Goal: Transaction & Acquisition: Purchase product/service

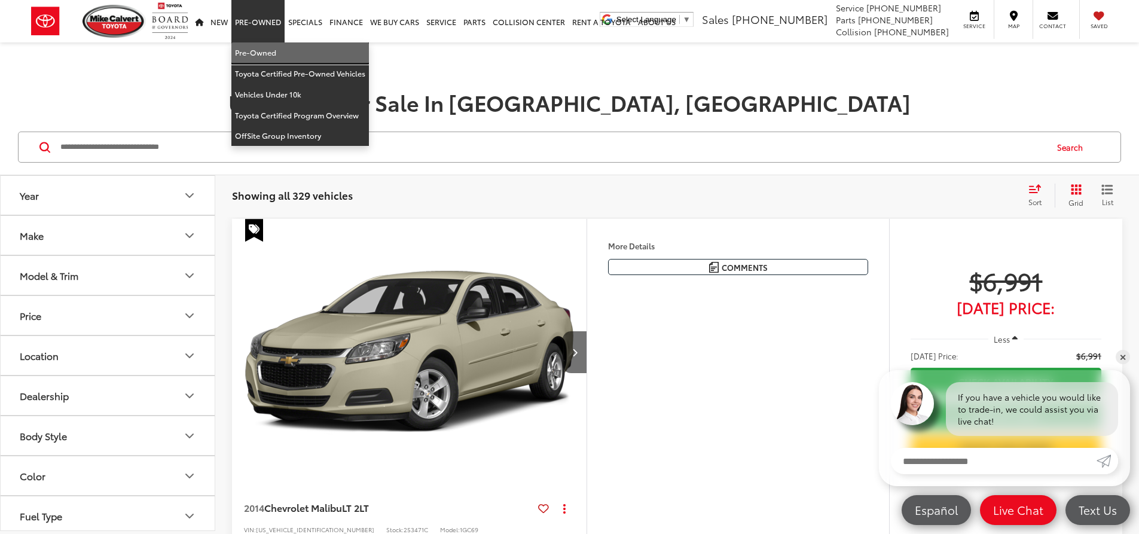
click at [253, 50] on link "Pre-Owned" at bounding box center [300, 52] width 138 height 21
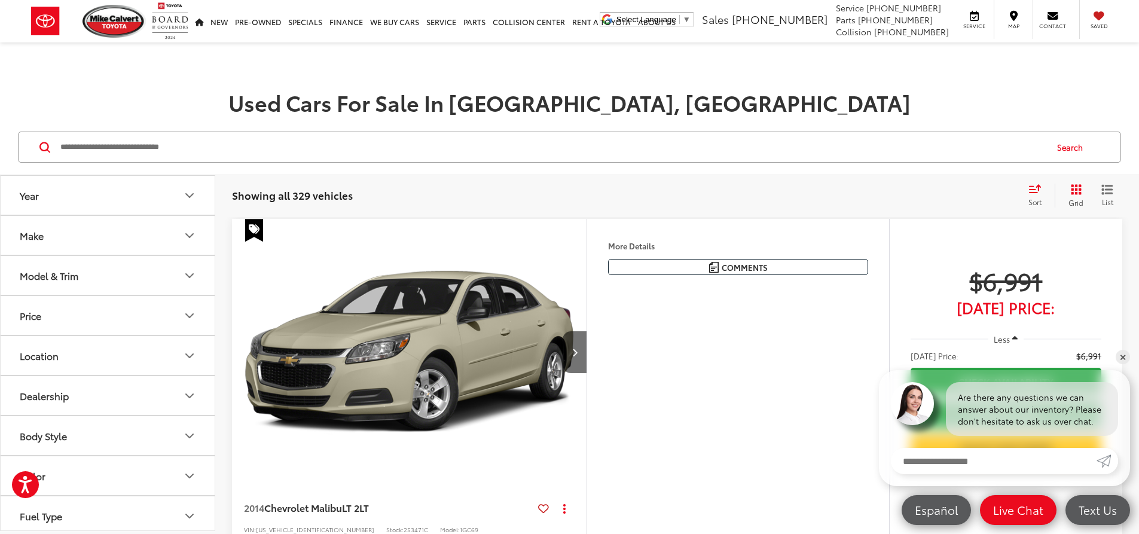
click at [151, 228] on button "Make" at bounding box center [108, 235] width 215 height 39
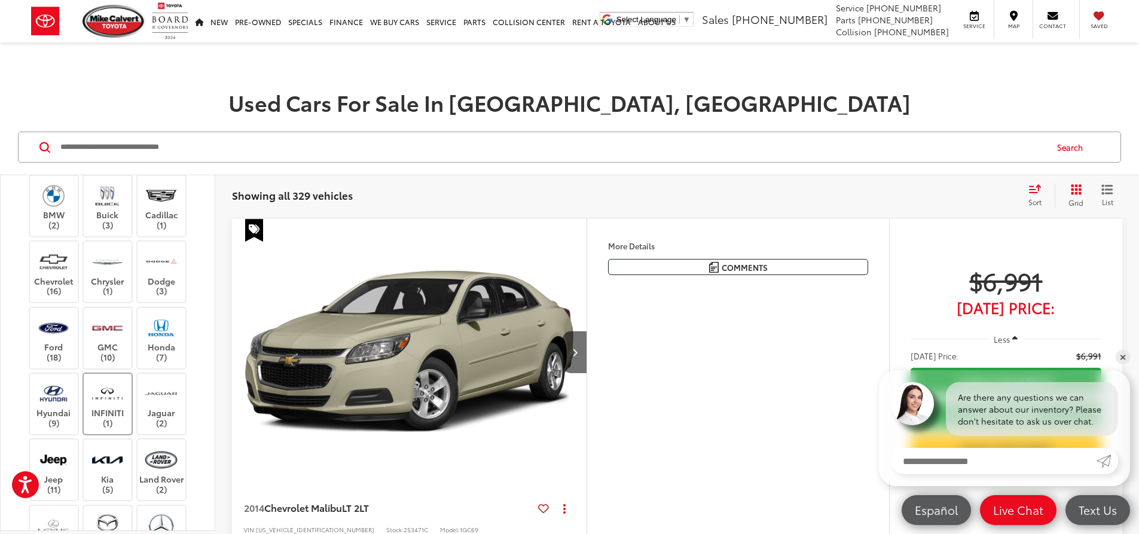
scroll to position [179, 0]
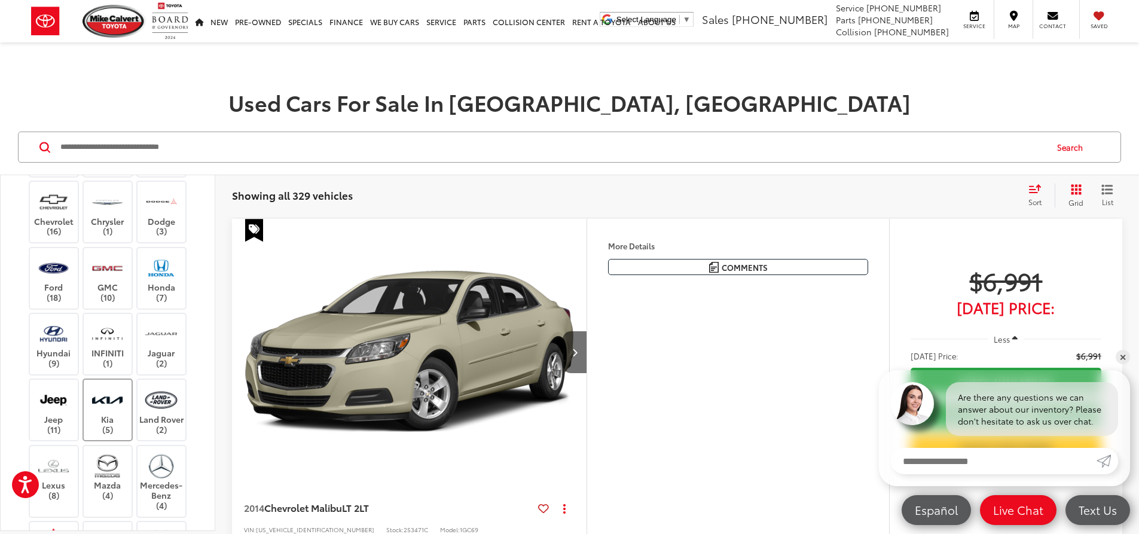
click at [100, 414] on img at bounding box center [107, 400] width 33 height 28
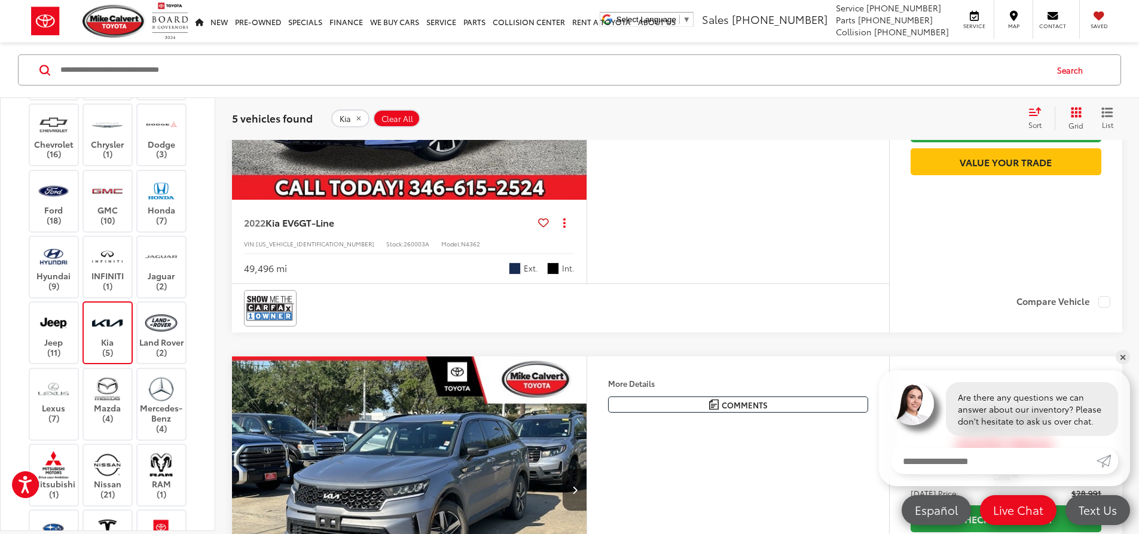
scroll to position [1555, 0]
click at [502, 201] on img "2022 Kia EV6 GT-Line 0" at bounding box center [409, 67] width 356 height 267
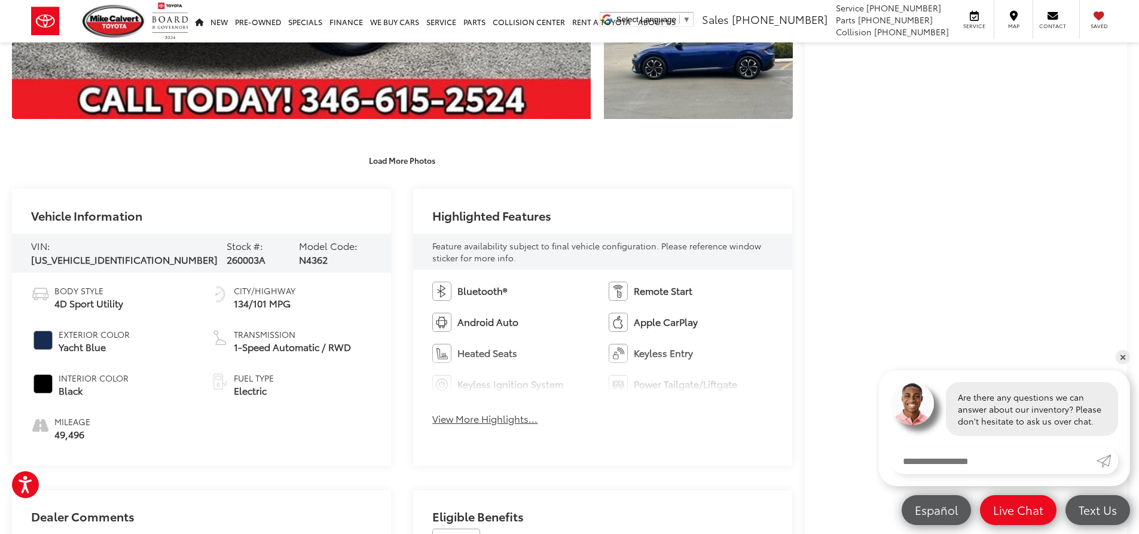
scroll to position [419, 0]
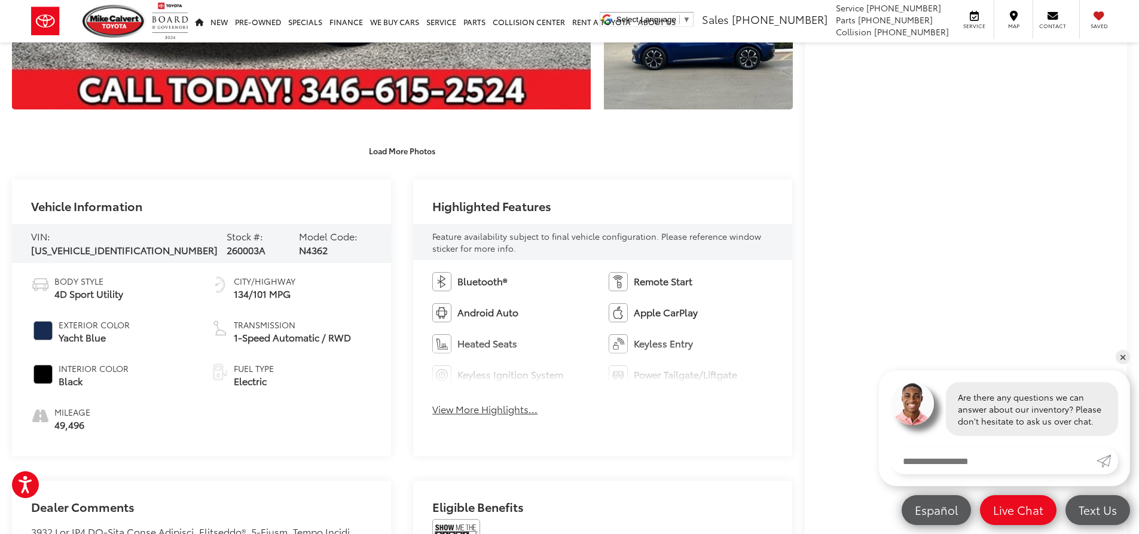
click at [495, 412] on button "View More Highlights..." at bounding box center [484, 410] width 105 height 14
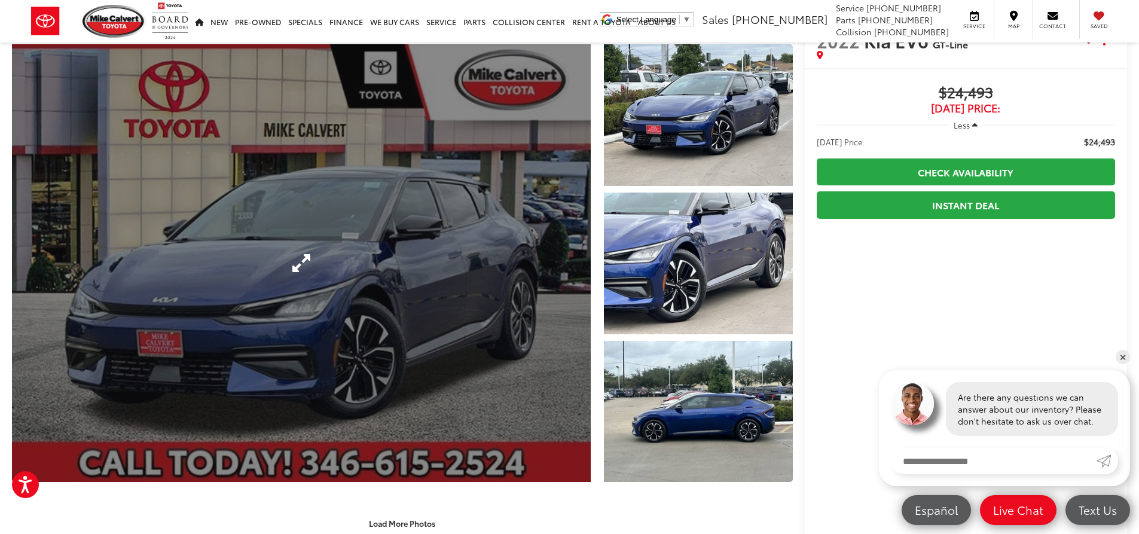
scroll to position [179, 0]
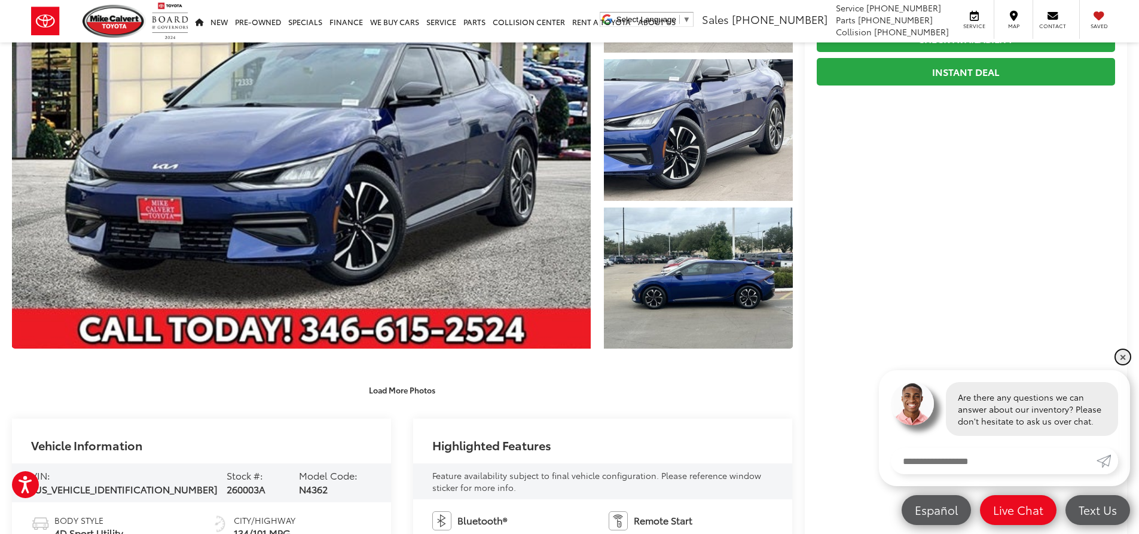
click at [1125, 356] on link "✕" at bounding box center [1123, 357] width 14 height 14
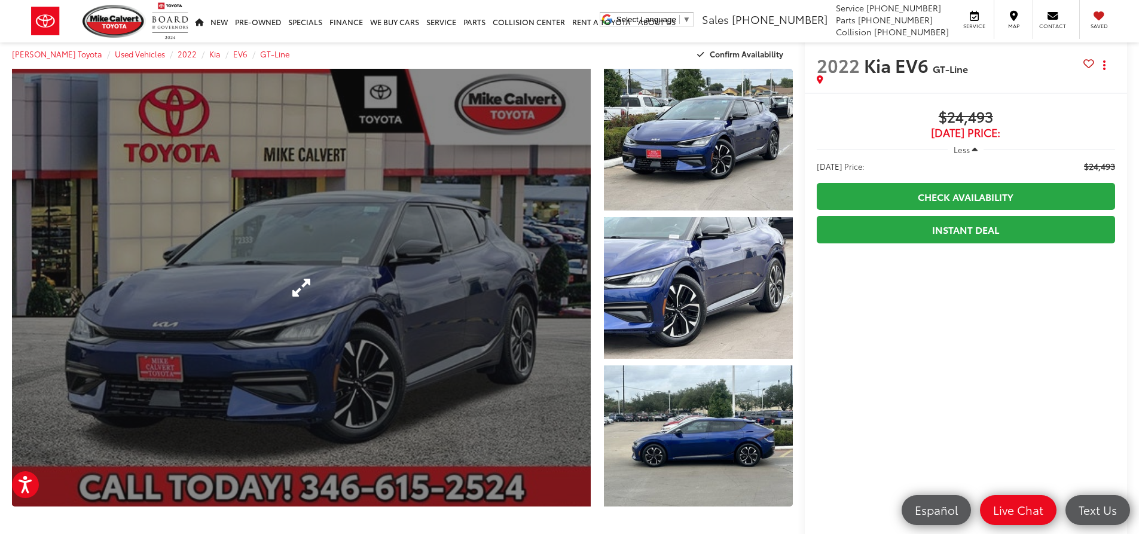
scroll to position [0, 0]
